Goal: Task Accomplishment & Management: Use online tool/utility

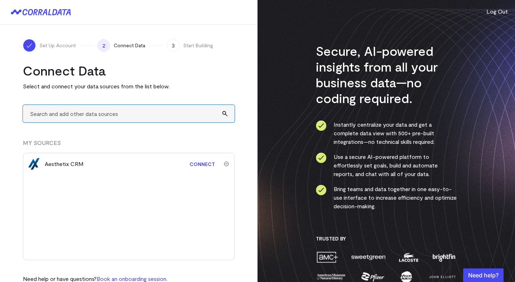
click at [94, 114] on input "text" at bounding box center [129, 114] width 212 height 18
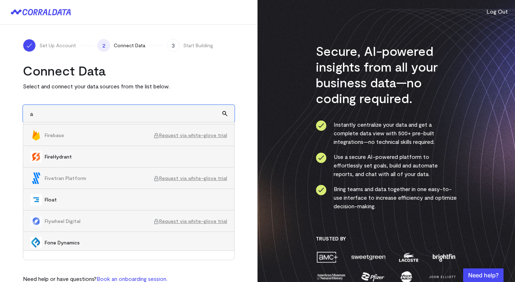
scroll to position [3025, 0]
drag, startPoint x: 39, startPoint y: 115, endPoint x: 20, endPoint y: 114, distance: 18.3
click at [20, 114] on div "Set Up Account 2 Connect Data 3 Start Building Connect Data Select and connect …" at bounding box center [128, 166] width 257 height 282
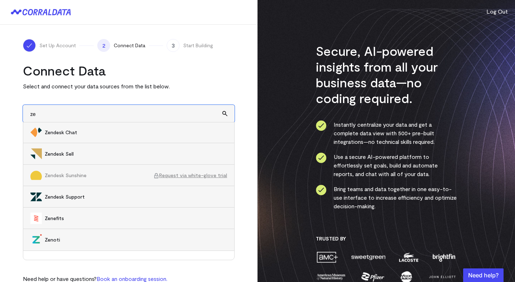
scroll to position [25, 0]
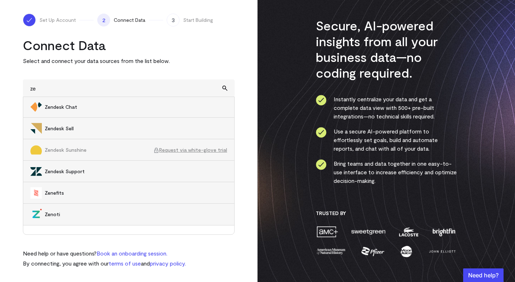
click at [57, 213] on span "Zenoti" at bounding box center [136, 214] width 182 height 7
type input "Zenoti"
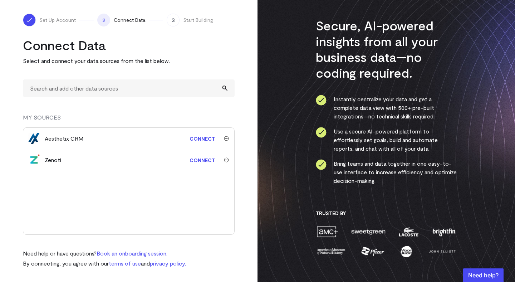
click at [201, 161] on link "Connect" at bounding box center [202, 159] width 33 height 13
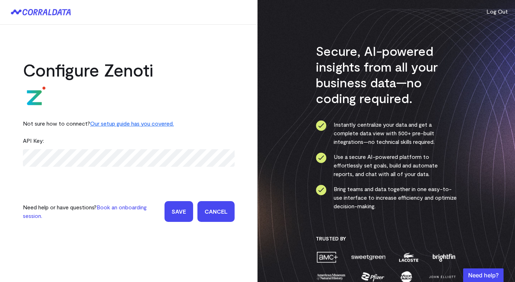
click at [211, 119] on div "Not sure how to connect? Our setup guide has you covered." at bounding box center [129, 123] width 212 height 17
